Goal: Task Accomplishment & Management: Use online tool/utility

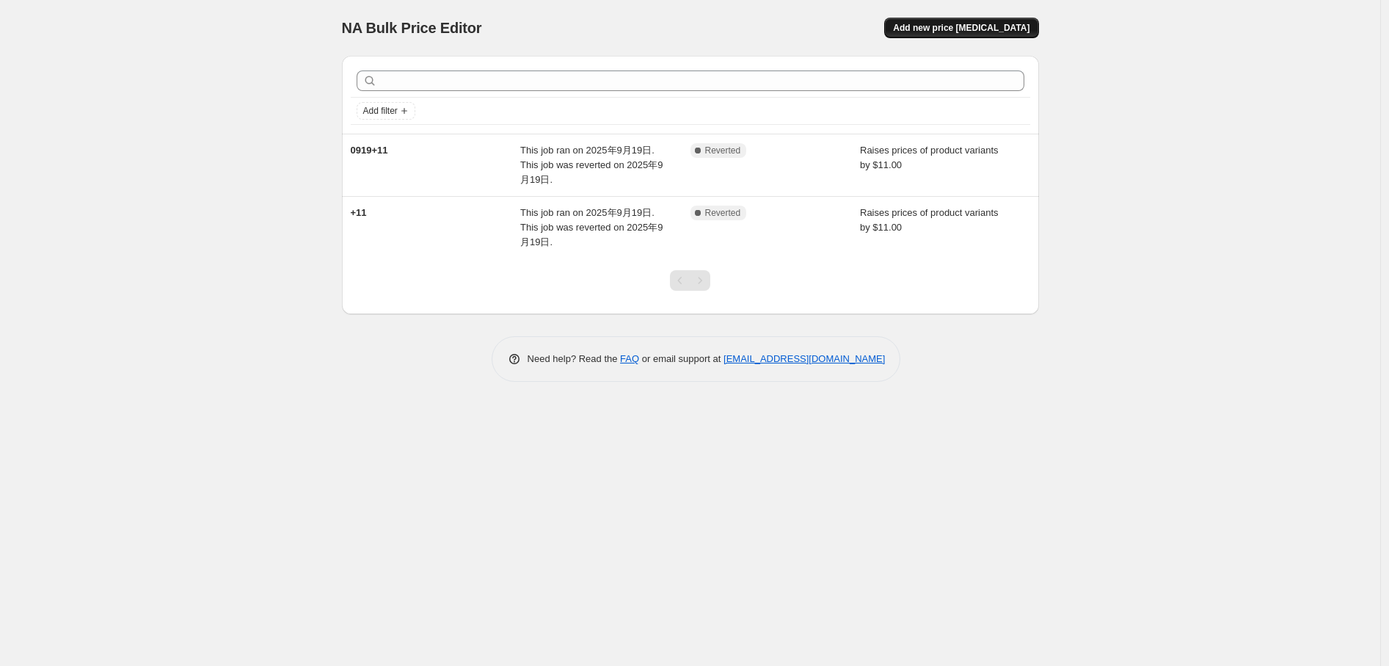
click at [1013, 25] on span "Add new price change job" at bounding box center [961, 28] width 137 height 12
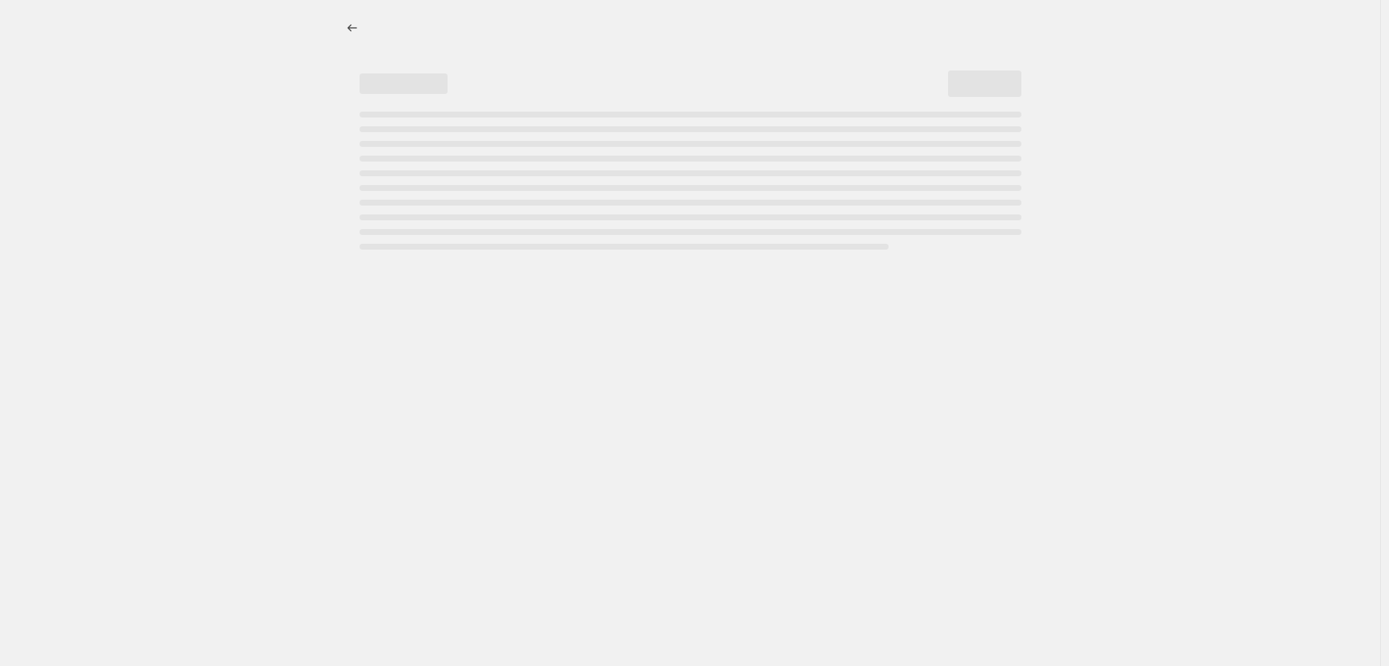
select select "percentage"
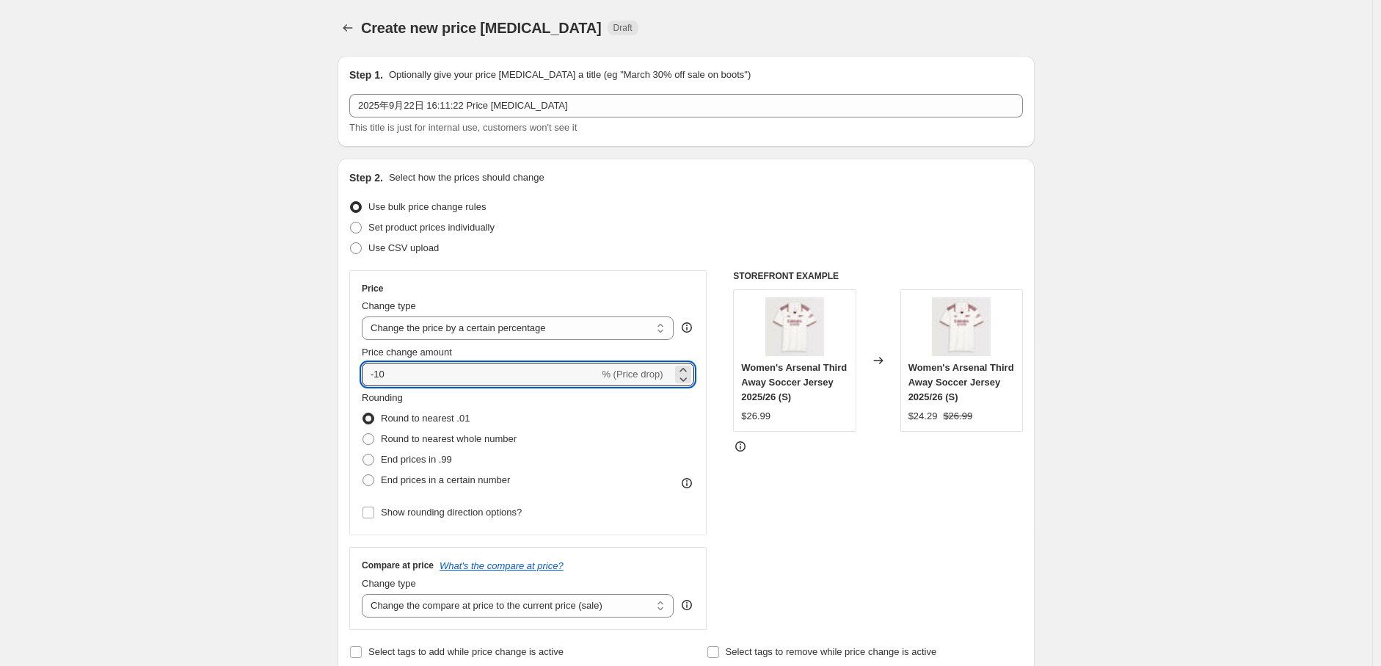
drag, startPoint x: 567, startPoint y: 371, endPoint x: 313, endPoint y: 385, distance: 254.3
type input "11"
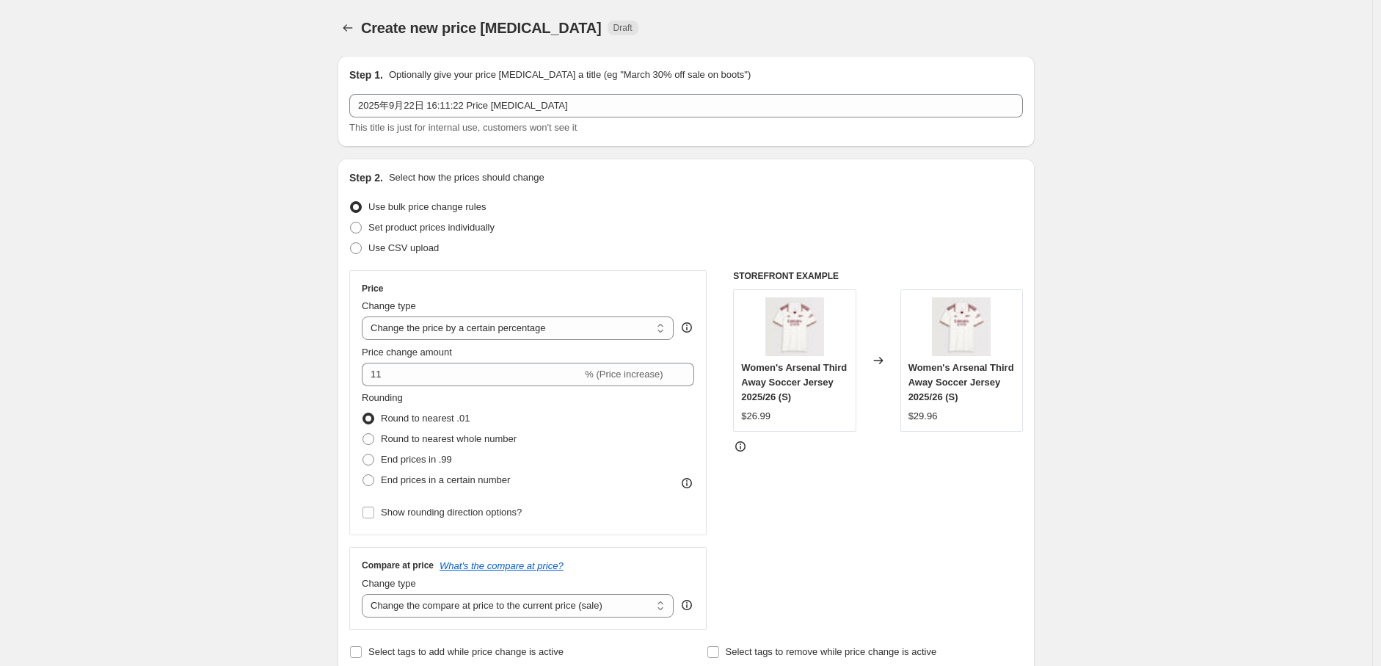
click at [636, 414] on div "Rounding Round to nearest .01 Round to nearest whole number End prices in .99 E…" at bounding box center [528, 440] width 332 height 100
click at [559, 322] on select "Change the price to a certain amount Change the price by a certain amount Chang…" at bounding box center [518, 327] width 312 height 23
select select "to"
click at [365, 316] on select "Change the price to a certain amount Change the price by a certain amount Chang…" at bounding box center [518, 327] width 312 height 23
type input "80.00"
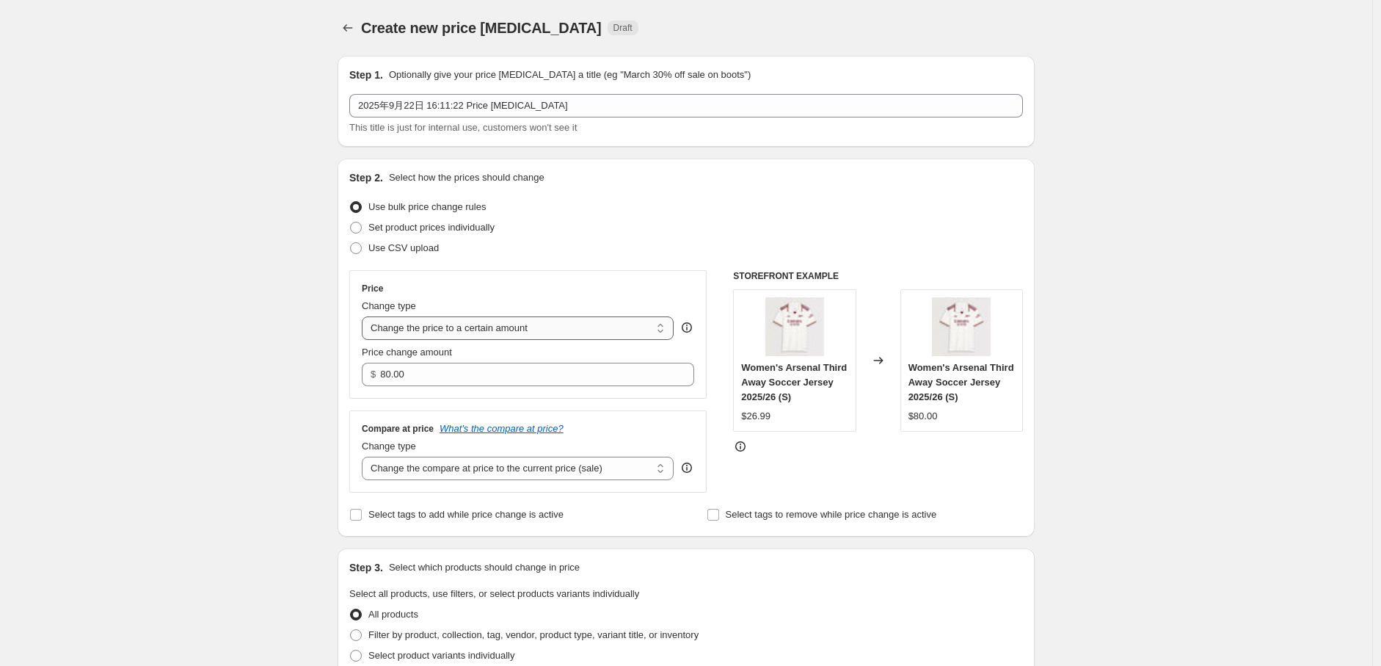
click at [559, 329] on select "Change the price to a certain amount Change the price by a certain amount Chang…" at bounding box center [518, 327] width 312 height 23
select select "by"
click at [365, 316] on select "Change the price to a certain amount Change the price by a certain amount Chang…" at bounding box center [518, 327] width 312 height 23
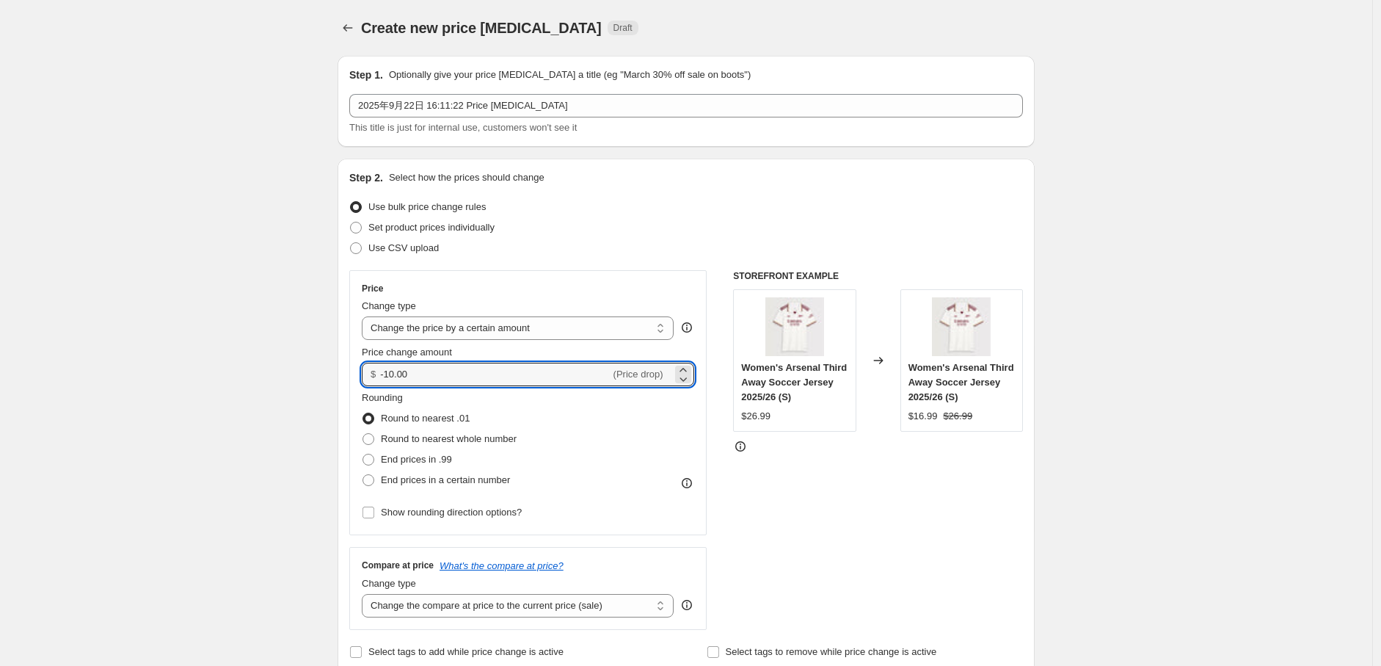
drag, startPoint x: 503, startPoint y: 382, endPoint x: 373, endPoint y: 379, distance: 129.9
click at [373, 379] on div "$ -10.00 (Price drop)" at bounding box center [528, 374] width 332 height 23
type input "11.00"
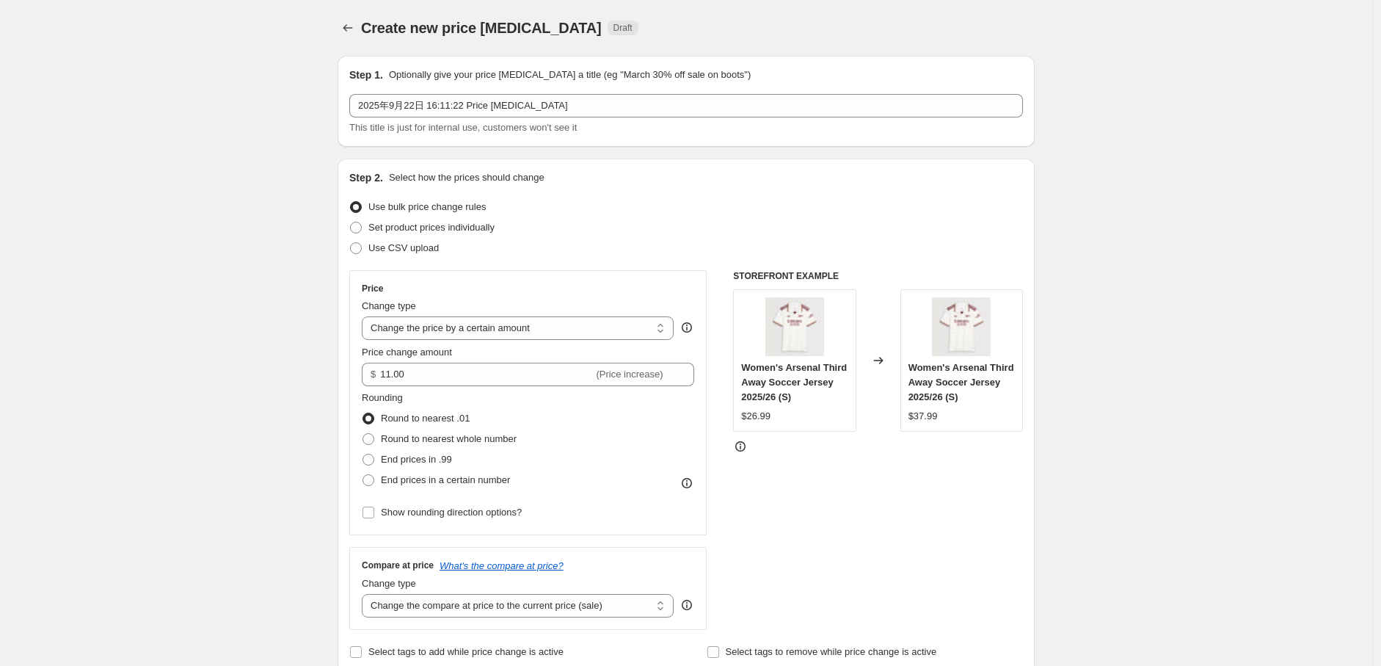
click at [546, 400] on div "Rounding Round to nearest .01 Round to nearest whole number End prices in .99 E…" at bounding box center [528, 440] width 332 height 100
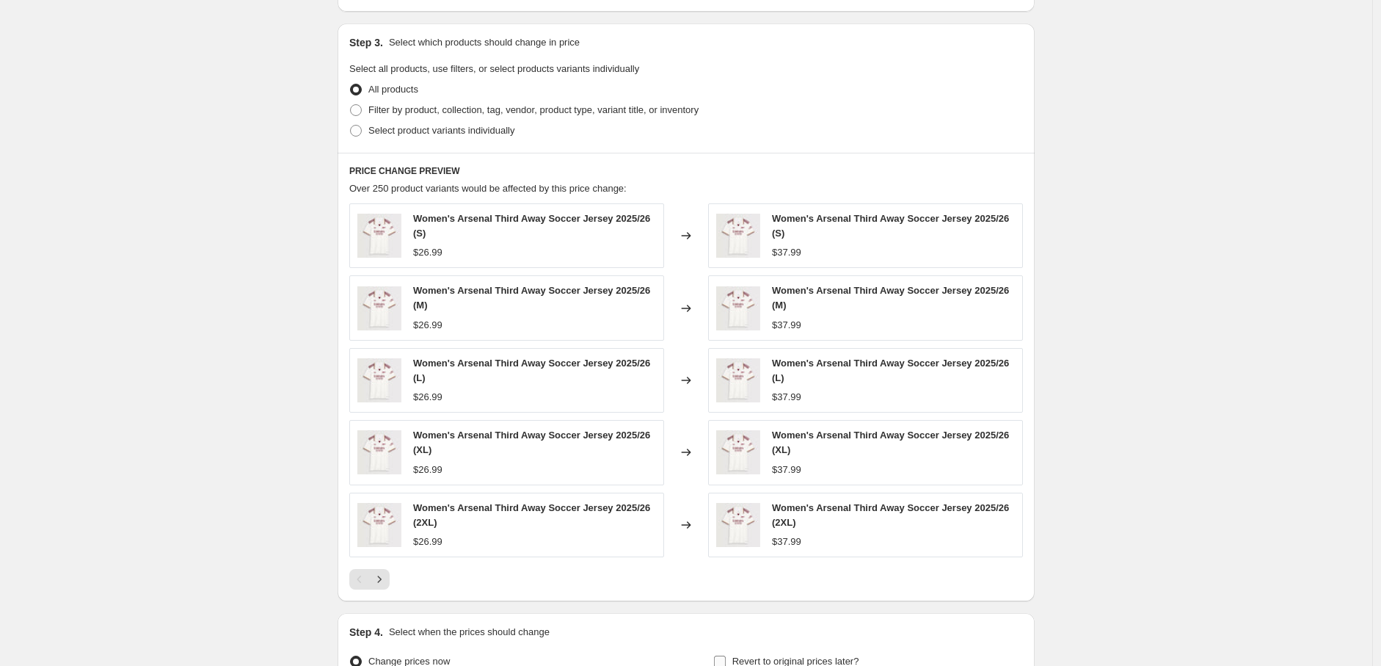
scroll to position [826, 0]
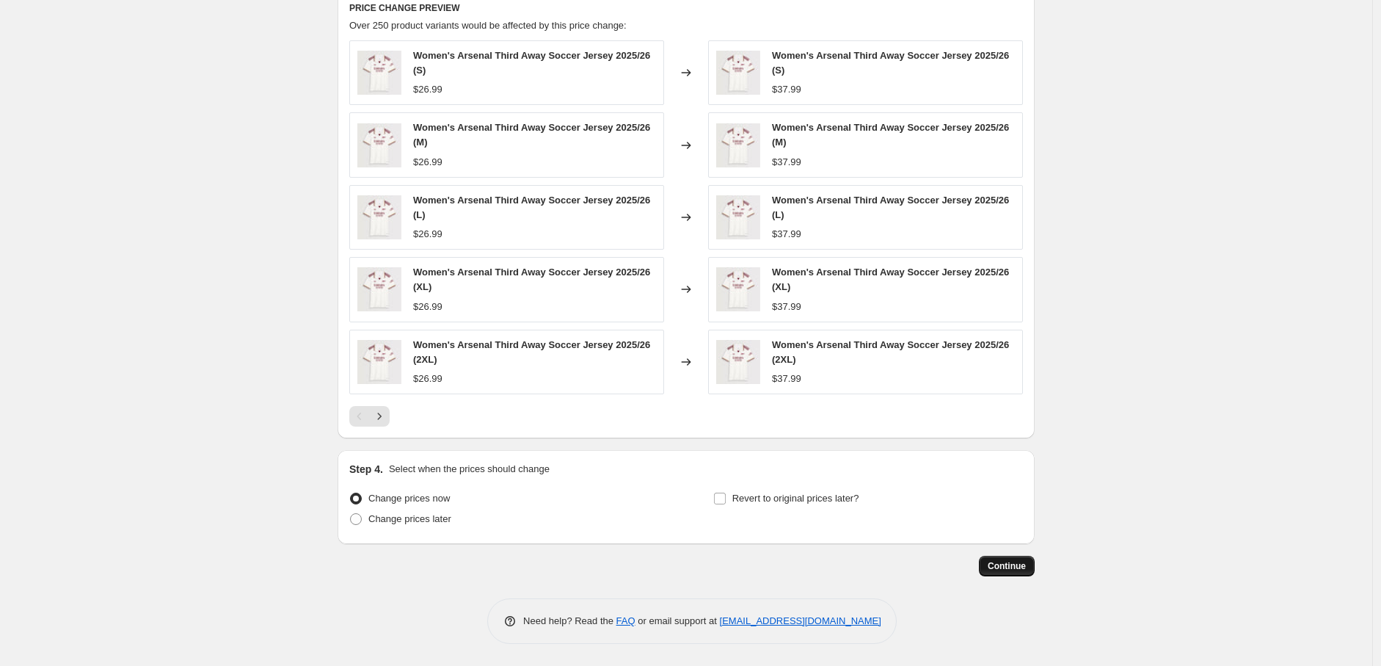
click at [1026, 561] on span "Continue" at bounding box center [1007, 566] width 38 height 12
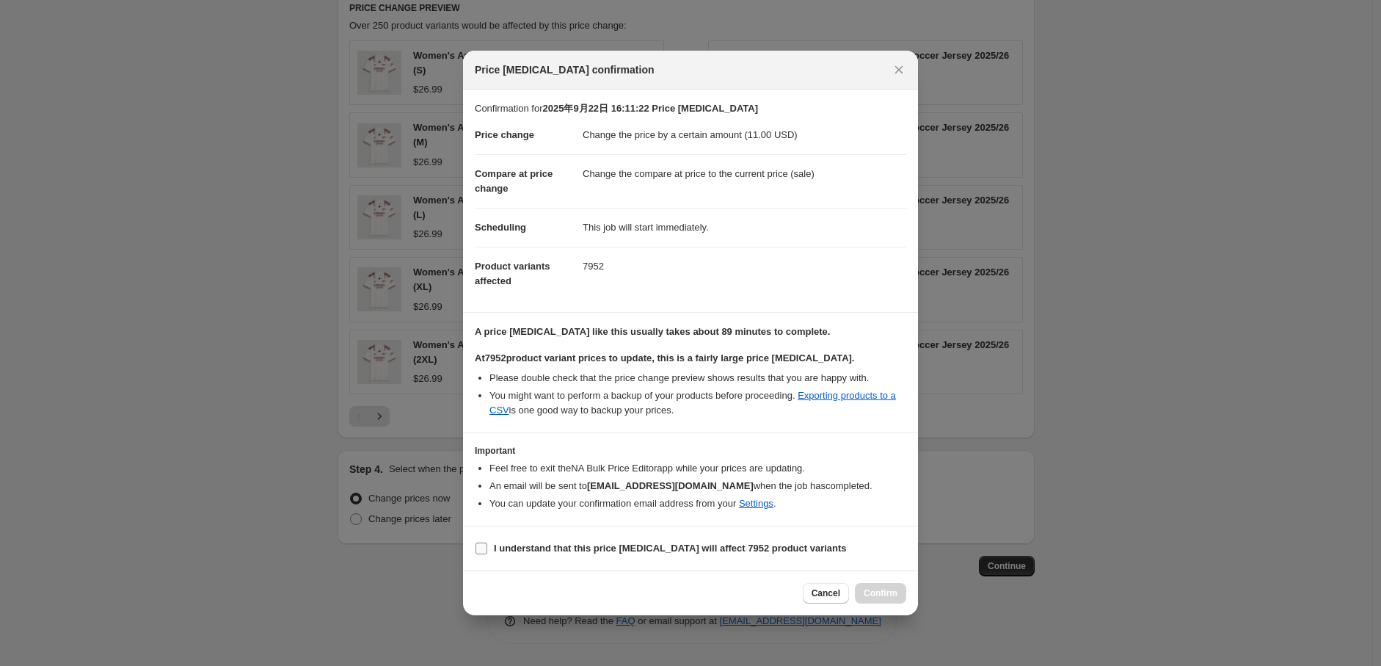
click at [509, 551] on b "I understand that this price change job will affect 7952 product variants" at bounding box center [670, 547] width 353 height 11
click at [487, 551] on input "I understand that this price change job will affect 7952 product variants" at bounding box center [482, 548] width 12 height 12
checkbox input "true"
click at [881, 587] on span "Confirm" at bounding box center [881, 593] width 34 height 12
